Goal: Task Accomplishment & Management: Manage account settings

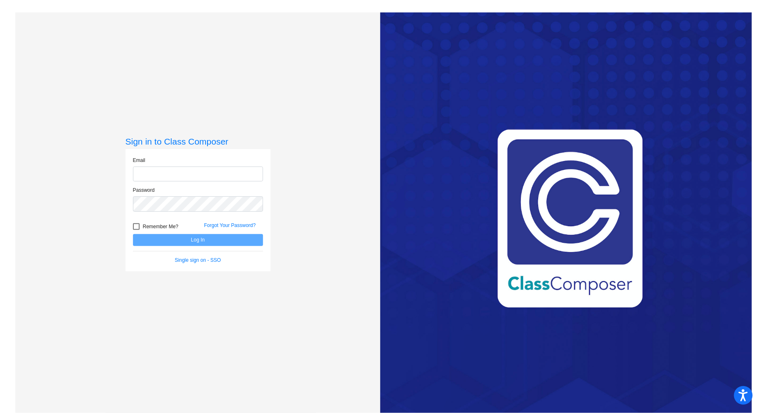
type input "[EMAIL_ADDRESS][DOMAIN_NAME]"
click at [237, 239] on button "Log In" at bounding box center [198, 240] width 130 height 12
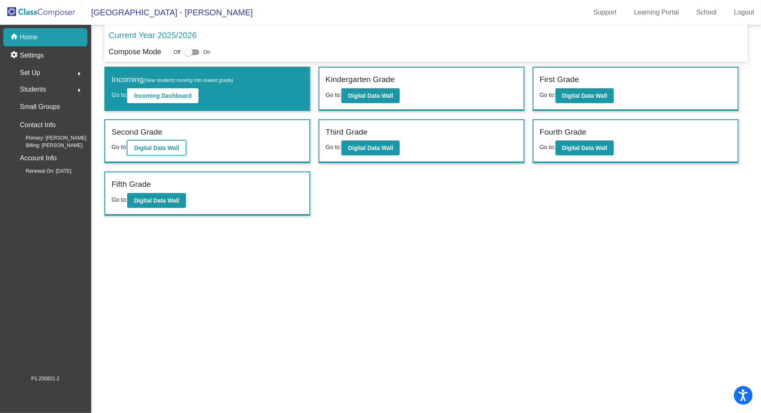
click at [142, 145] on b "Digital Data Wall" at bounding box center [156, 148] width 45 height 7
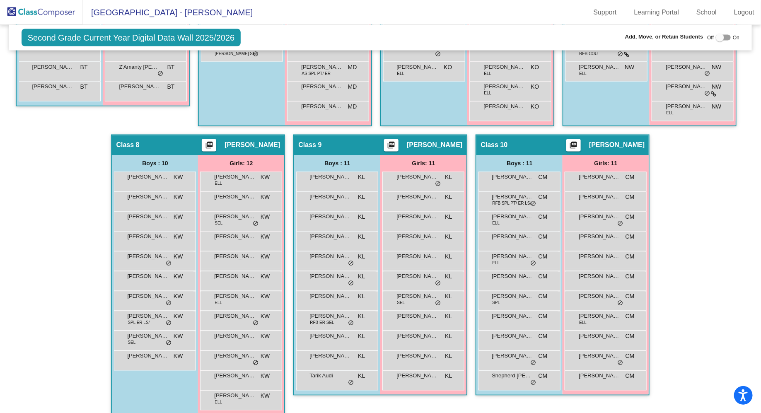
scroll to position [720, 0]
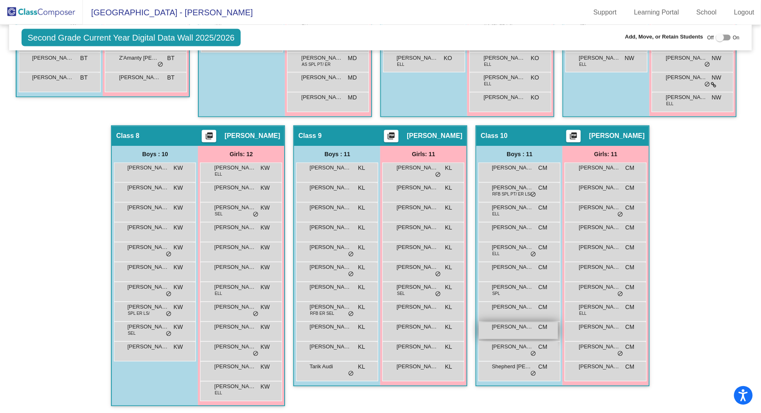
click at [380, 329] on span "[PERSON_NAME]" at bounding box center [512, 327] width 41 height 8
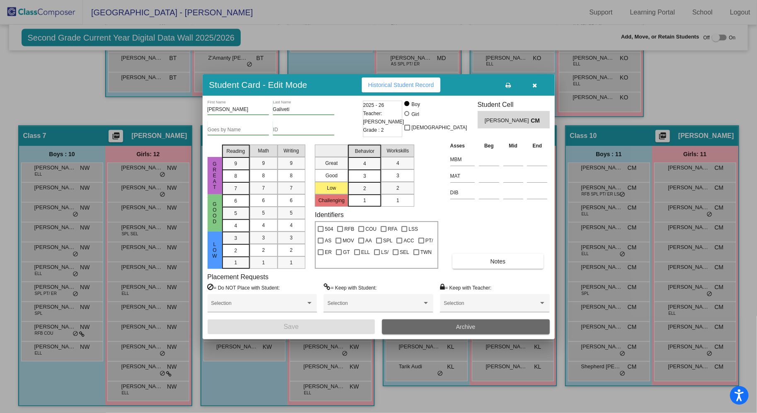
click at [380, 325] on button "Archive" at bounding box center [466, 326] width 168 height 15
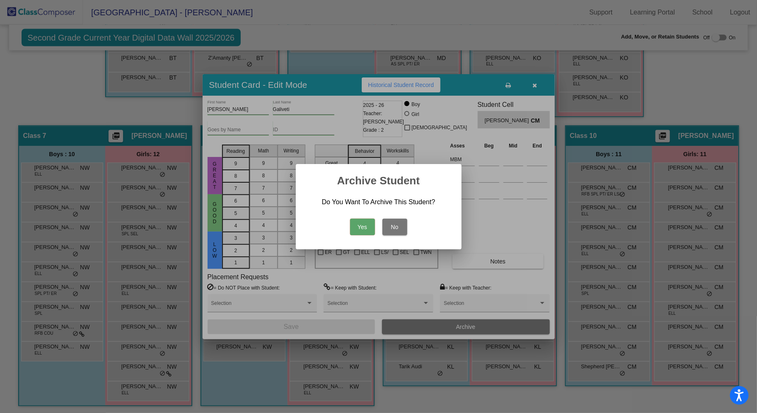
click at [364, 222] on button "Yes" at bounding box center [362, 227] width 25 height 17
